Goal: Information Seeking & Learning: Learn about a topic

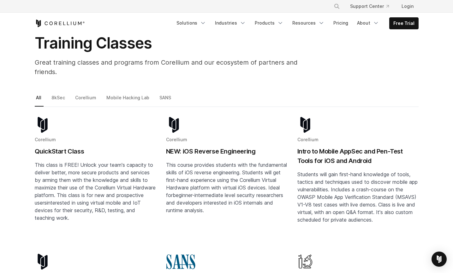
scroll to position [71, 0]
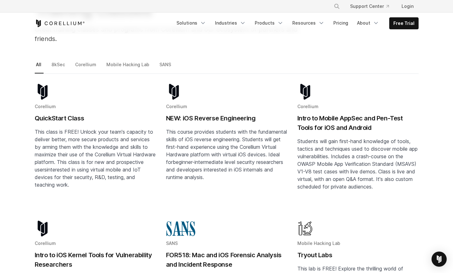
click at [175, 85] on img "Blog post summary: NEW: iOS Reverse Engineering" at bounding box center [174, 92] width 16 height 16
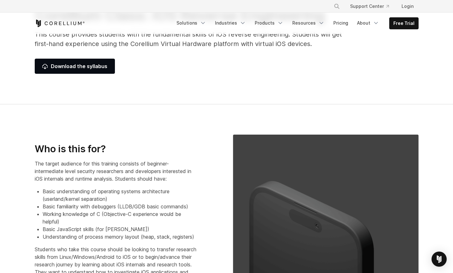
scroll to position [169, 0]
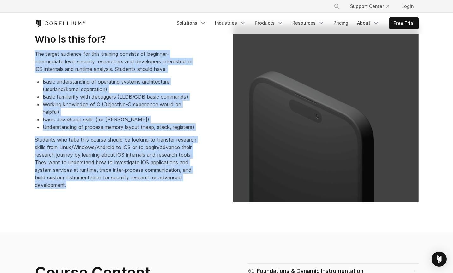
drag, startPoint x: 36, startPoint y: 50, endPoint x: 156, endPoint y: 188, distance: 183.8
click at [156, 188] on div "Who is this for? The target audience for this training consists of beginner-int…" at bounding box center [123, 111] width 177 height 156
copy div "The target audience for this training consists of beginner-intermediate level s…"
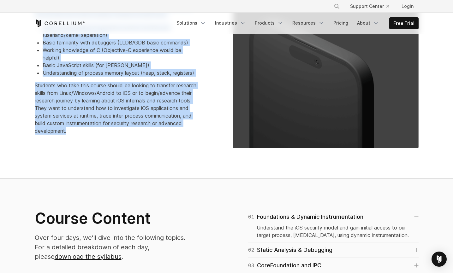
scroll to position [179, 0]
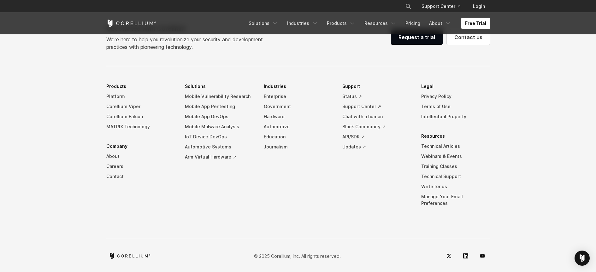
scroll to position [1473, 0]
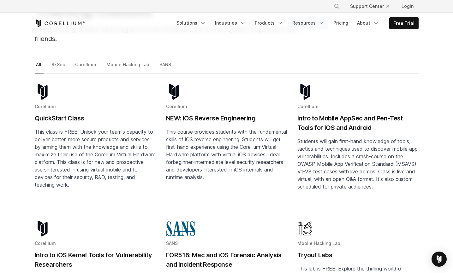
click at [315, 22] on link "Resources" at bounding box center [308, 22] width 40 height 11
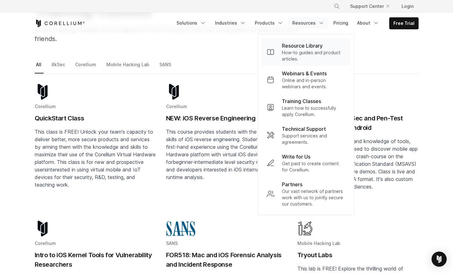
click at [307, 48] on p "Resource Library" at bounding box center [302, 46] width 41 height 8
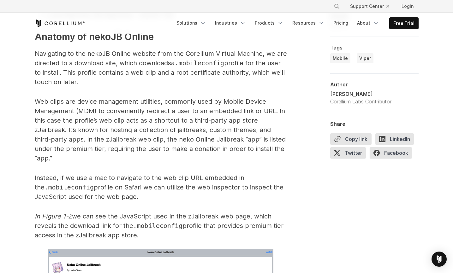
scroll to position [1266, 0]
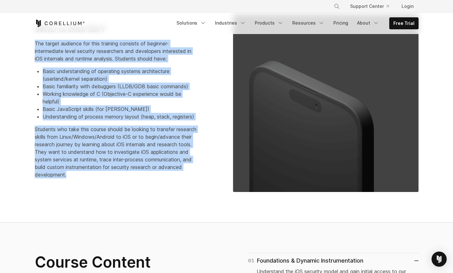
click at [175, 90] on li "Working knowledge of C (Objective-C experience would be helpful)" at bounding box center [120, 97] width 154 height 15
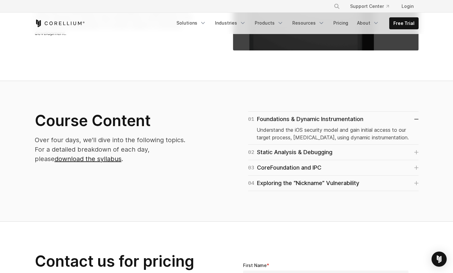
scroll to position [325, 0]
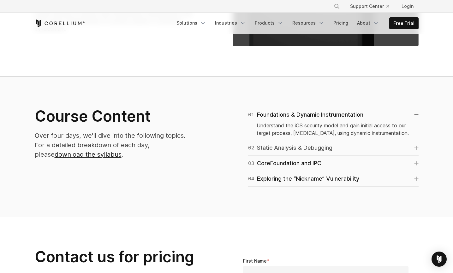
click at [381, 144] on link "02 Static Analysis & Debugging" at bounding box center [333, 148] width 170 height 9
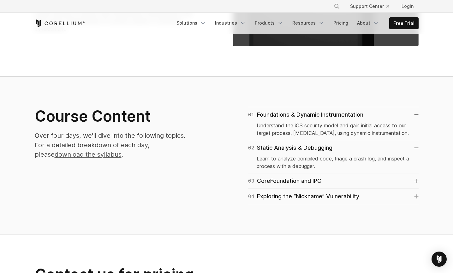
click at [55, 156] on link "download the syllabus" at bounding box center [88, 155] width 67 height 8
